Goal: Go to known website

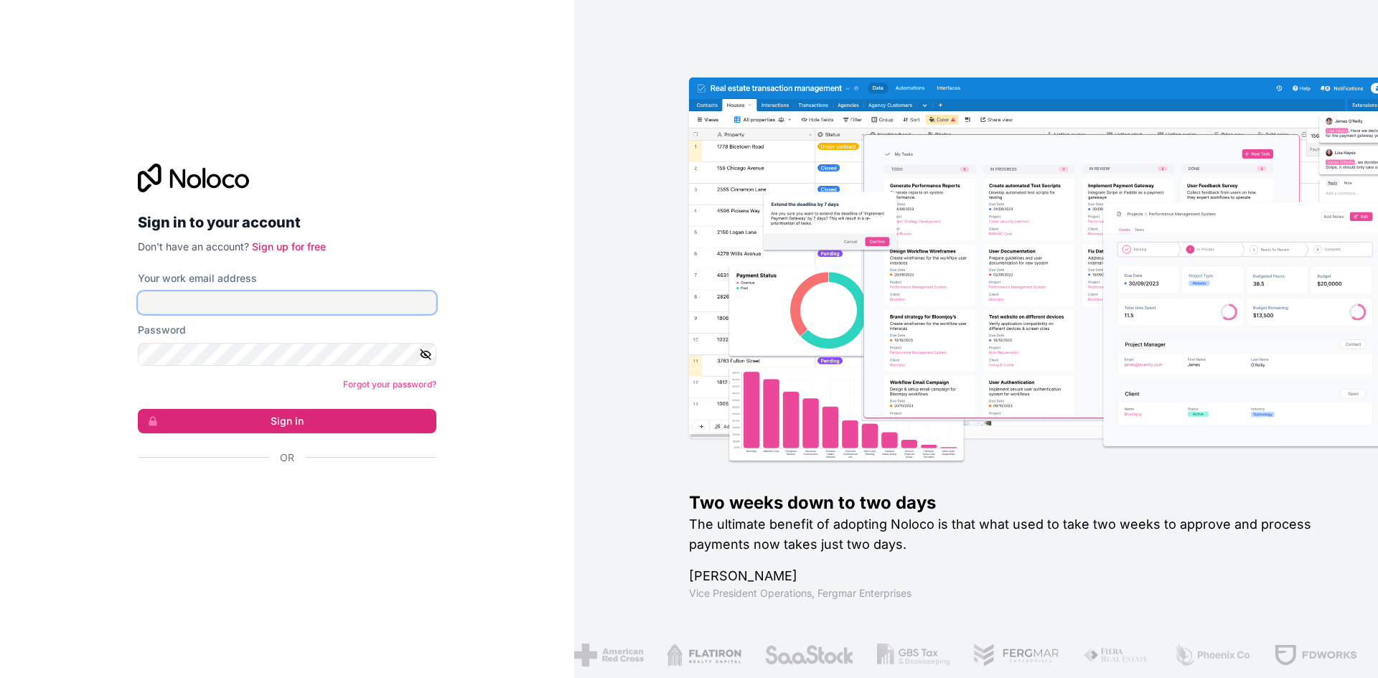
click at [218, 307] on input "Your work email address" at bounding box center [287, 302] width 299 height 23
click at [218, 305] on input "Your work email address" at bounding box center [287, 302] width 299 height 23
type input "oviniegra@sm4rtbiz.com"
click at [138, 409] on button "Sign in" at bounding box center [287, 421] width 299 height 24
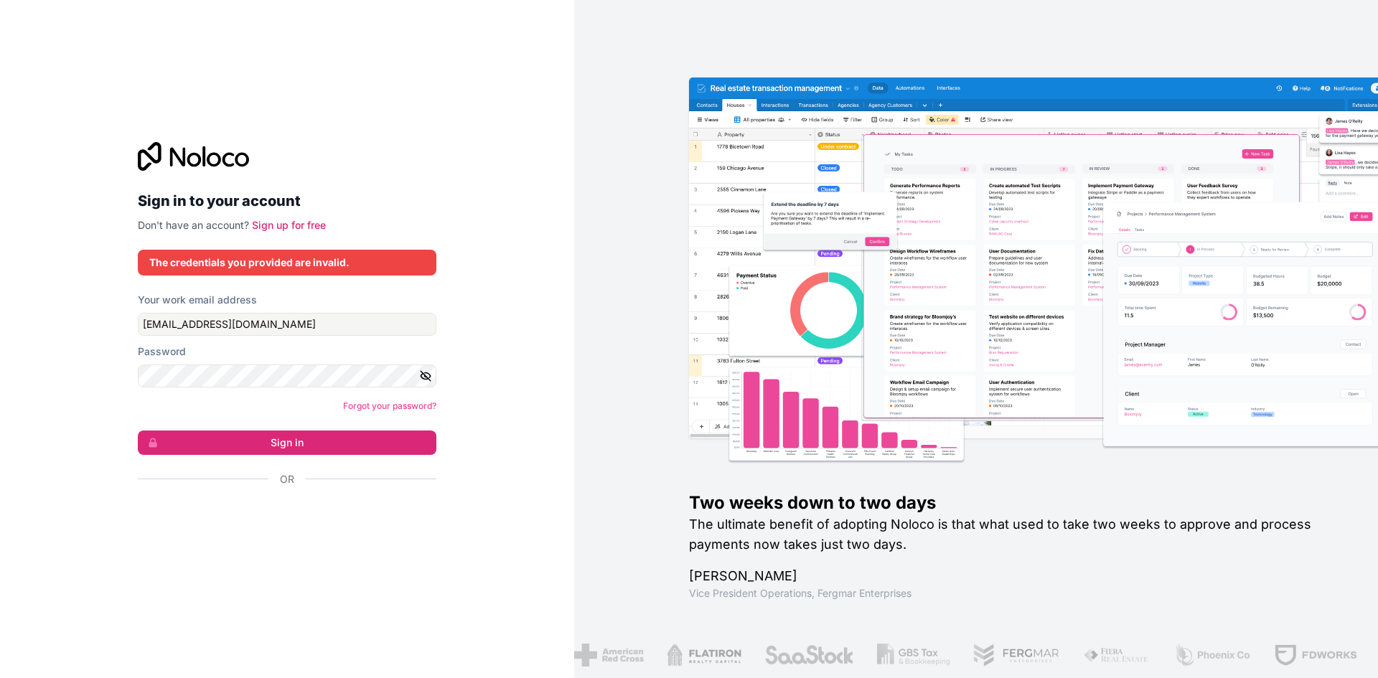
click at [423, 373] on icon "button" at bounding box center [426, 376] width 10 height 10
click at [299, 450] on button "Sign in" at bounding box center [287, 443] width 299 height 24
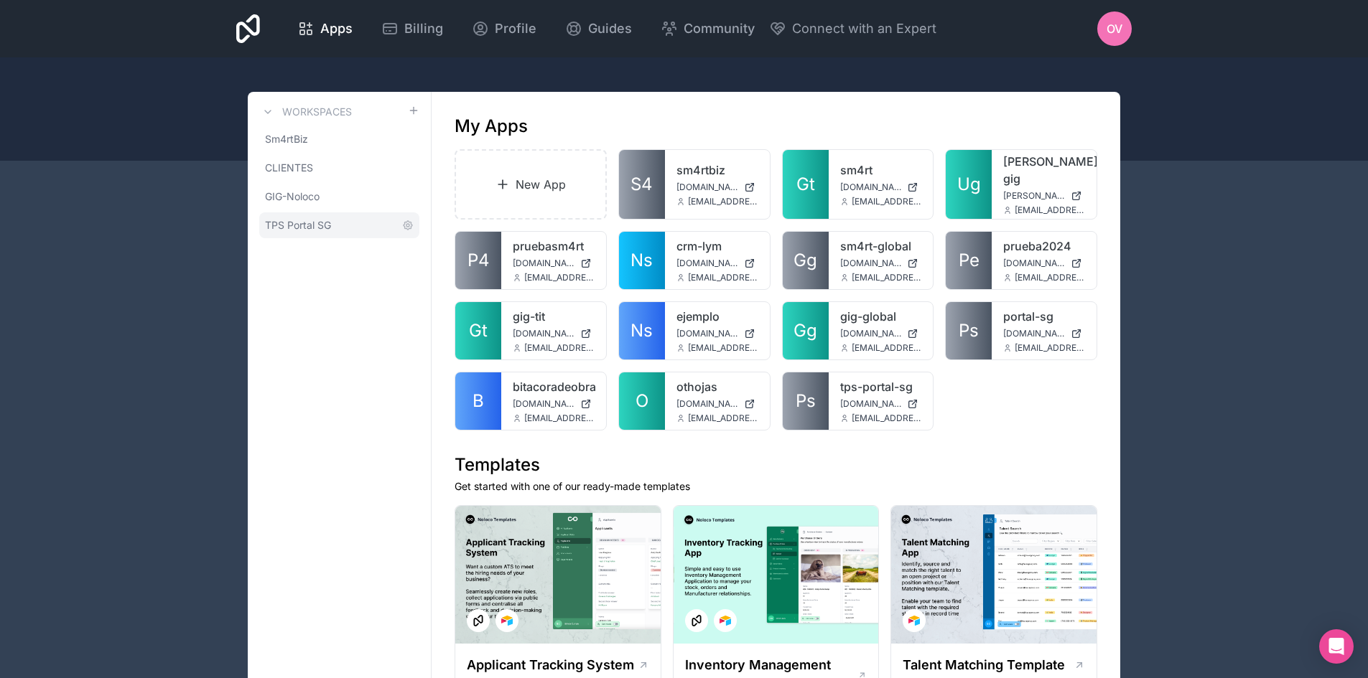
click at [269, 228] on span "TPS Portal SG" at bounding box center [298, 225] width 66 height 14
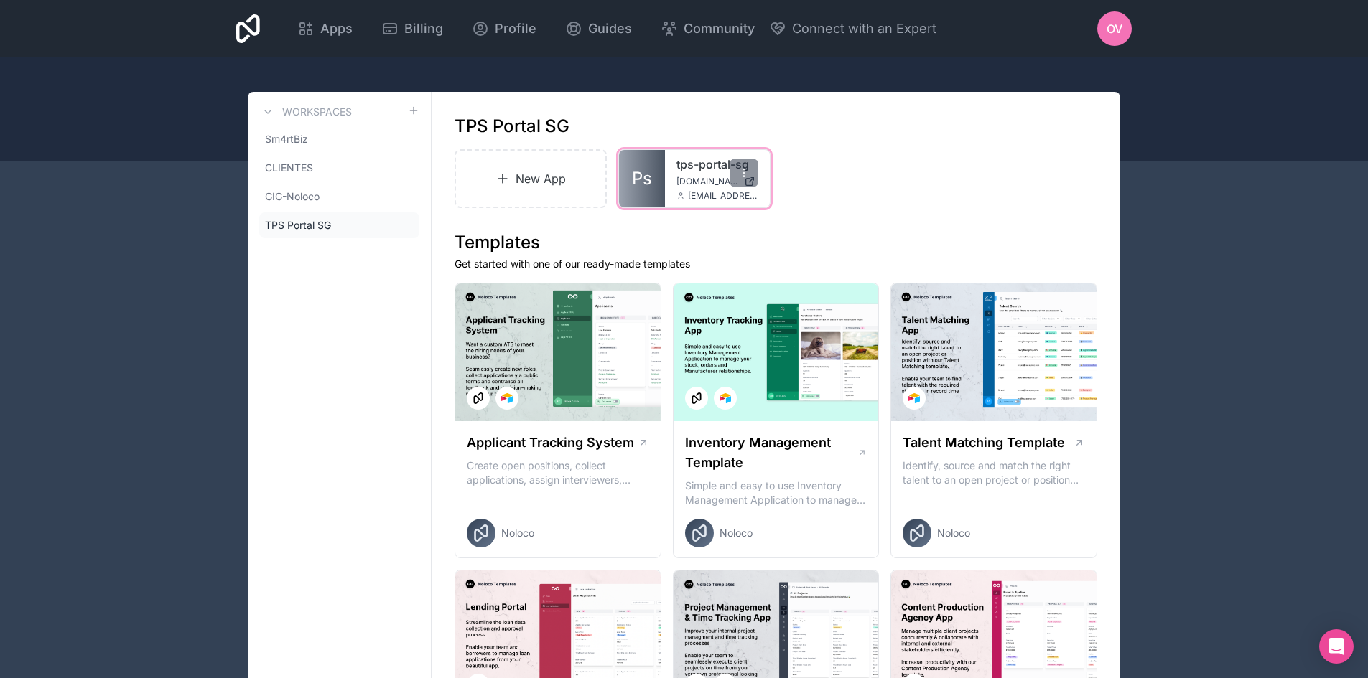
click at [682, 182] on span "tps-portal-sg.noloco.co" at bounding box center [707, 181] width 62 height 11
